Goal: Download file/media

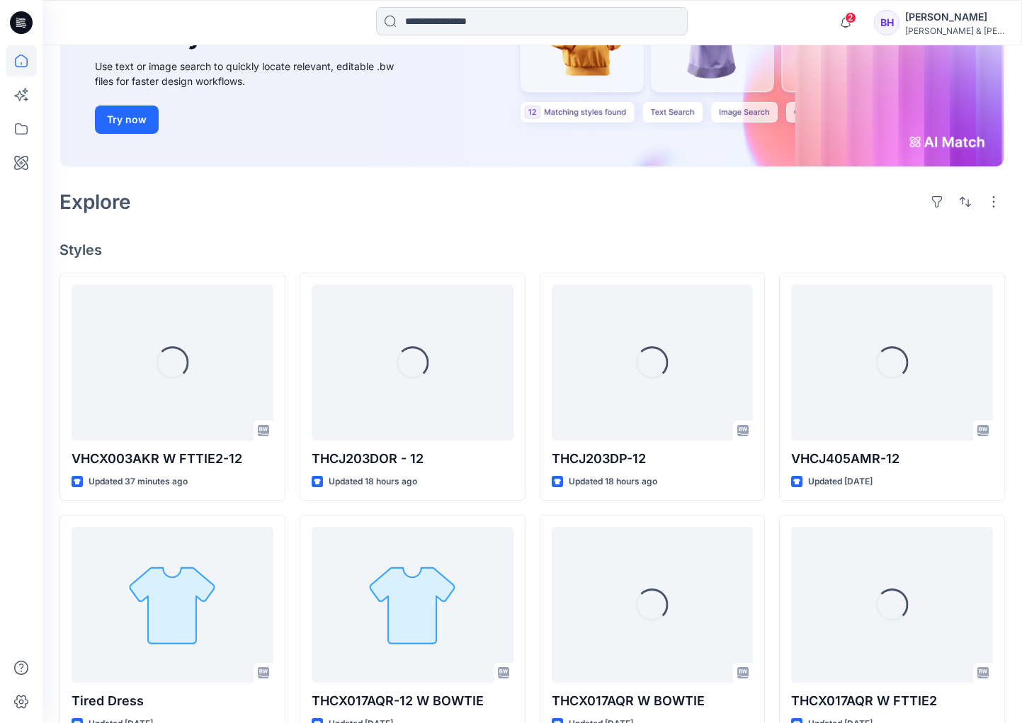
scroll to position [212, 0]
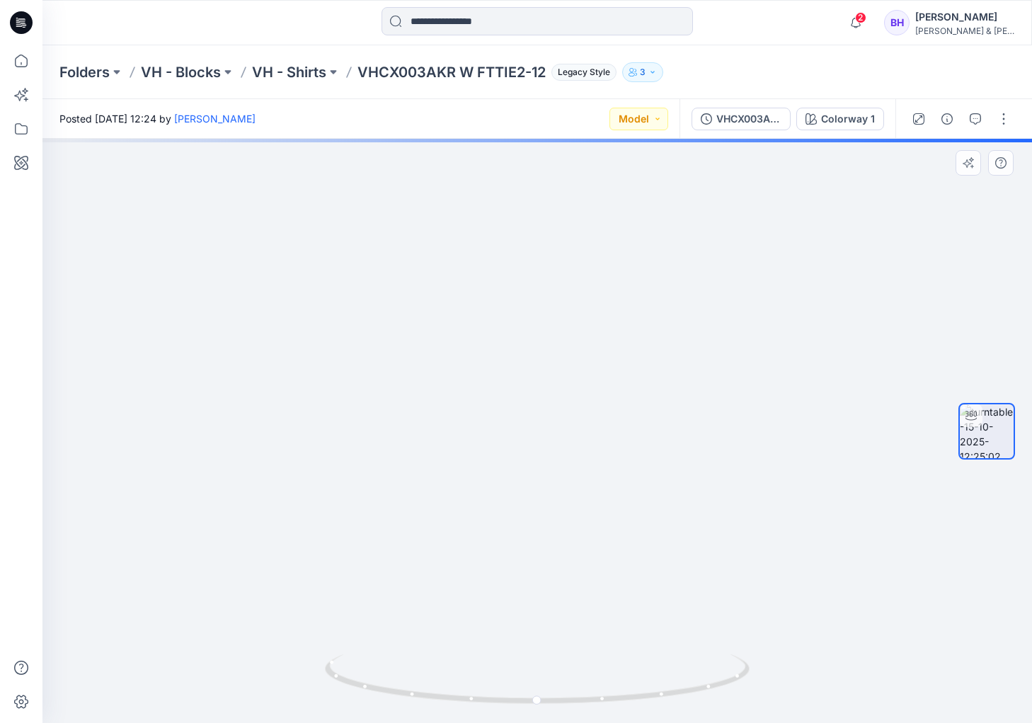
drag, startPoint x: 553, startPoint y: 191, endPoint x: 543, endPoint y: 420, distance: 228.9
click at [543, 422] on img at bounding box center [527, 422] width 1039 height 602
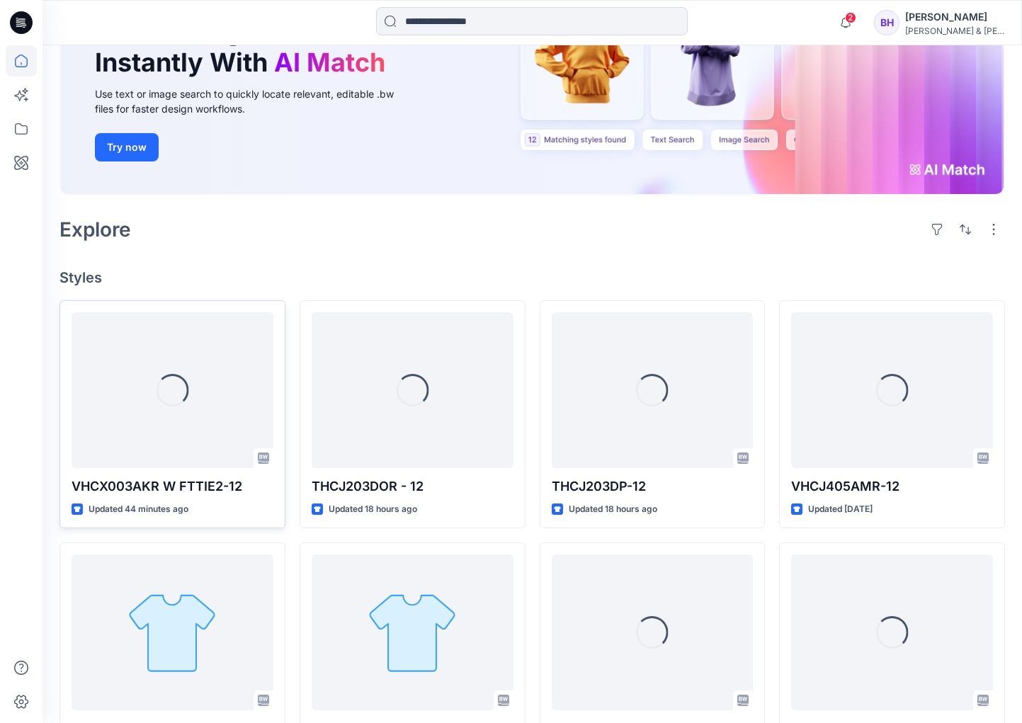
scroll to position [212, 0]
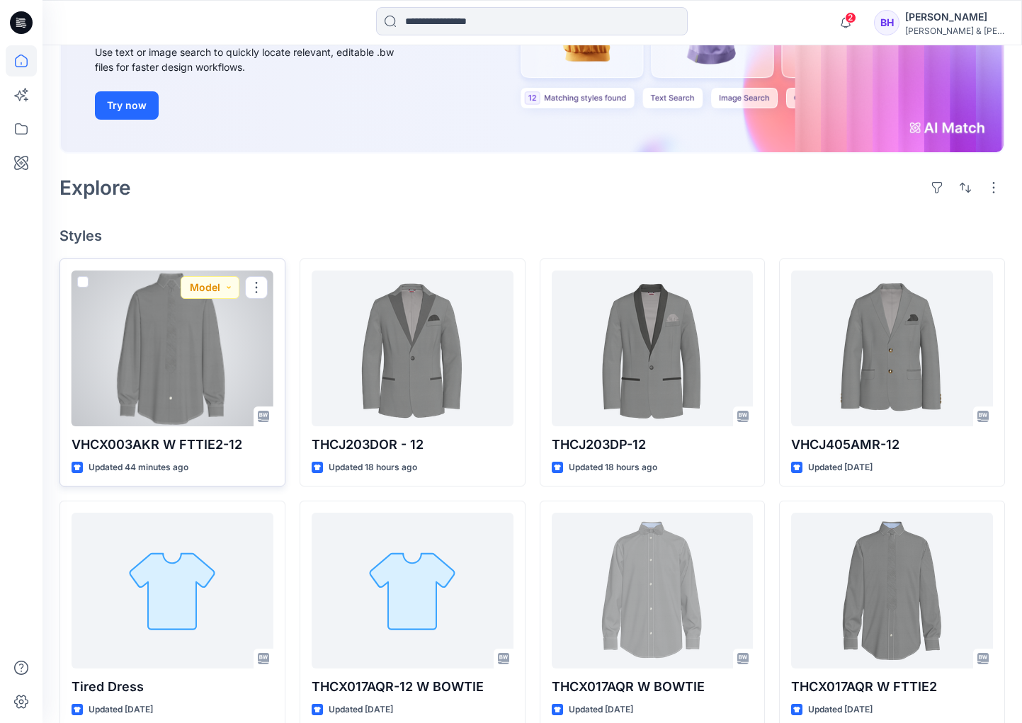
click at [161, 358] on div at bounding box center [173, 348] width 202 height 156
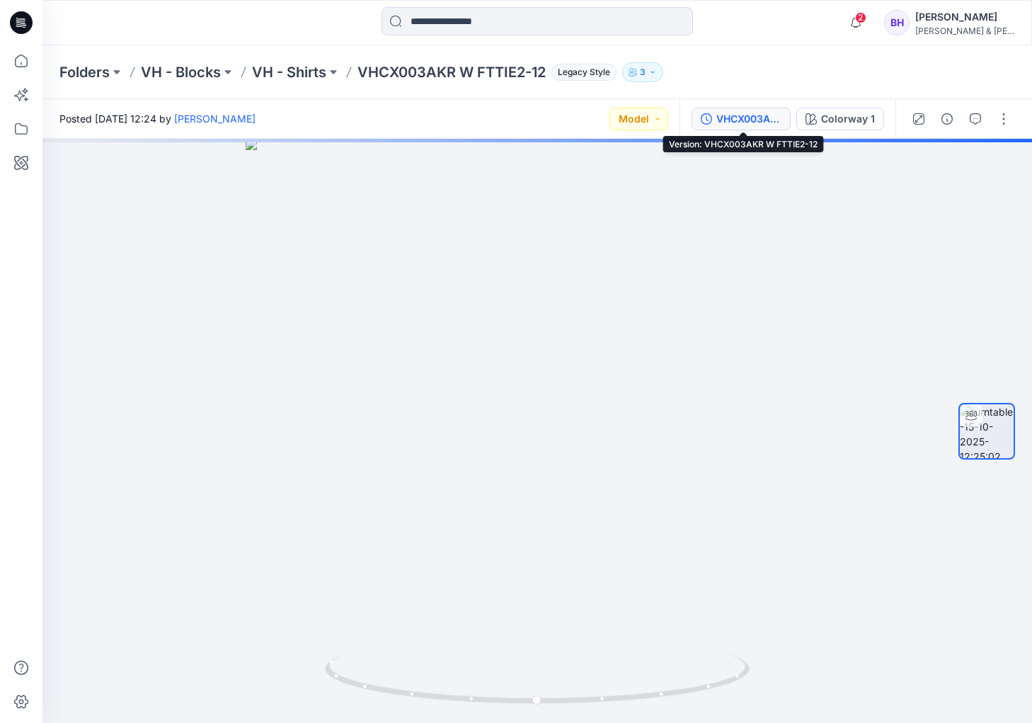
click at [768, 114] on div "VHCX003AKR W FTTIE2-12" at bounding box center [749, 119] width 65 height 16
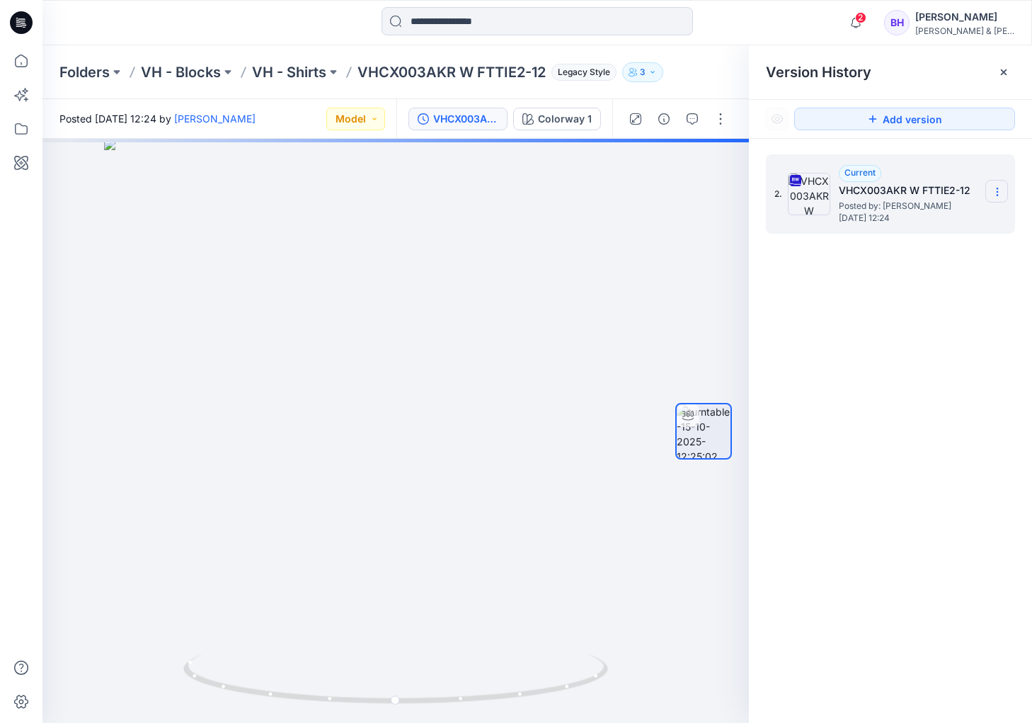
click at [998, 193] on icon at bounding box center [997, 191] width 11 height 11
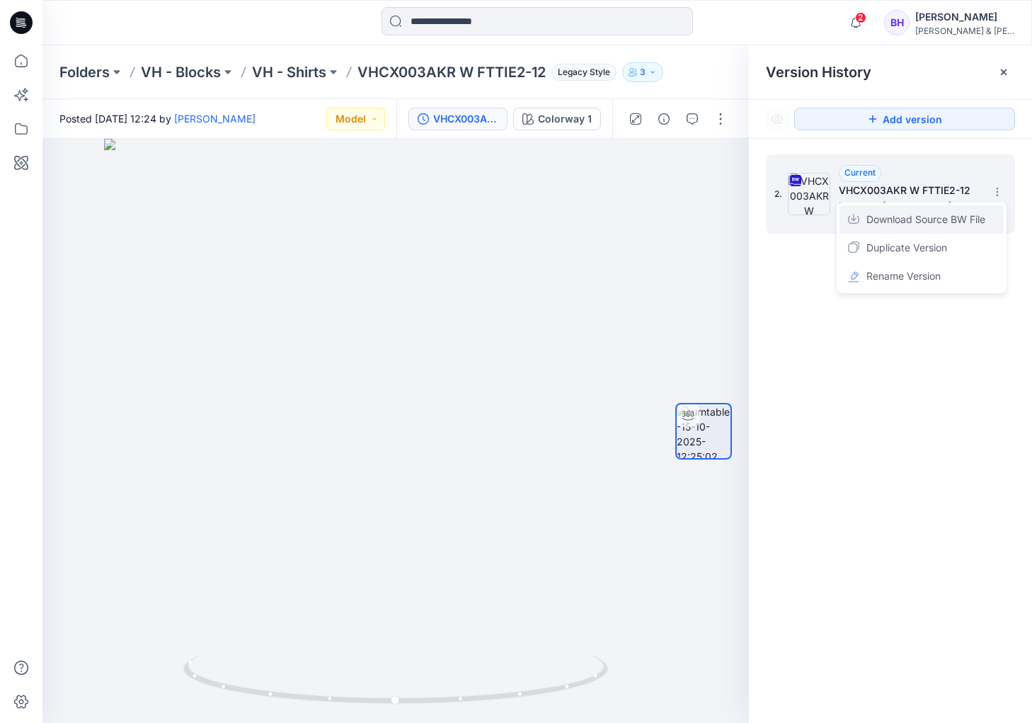
click at [947, 222] on span "Download Source BW File" at bounding box center [926, 219] width 119 height 17
drag, startPoint x: 426, startPoint y: 241, endPoint x: 401, endPoint y: 367, distance: 129.0
click at [406, 459] on img at bounding box center [377, 431] width 974 height 584
